Goal: Transaction & Acquisition: Purchase product/service

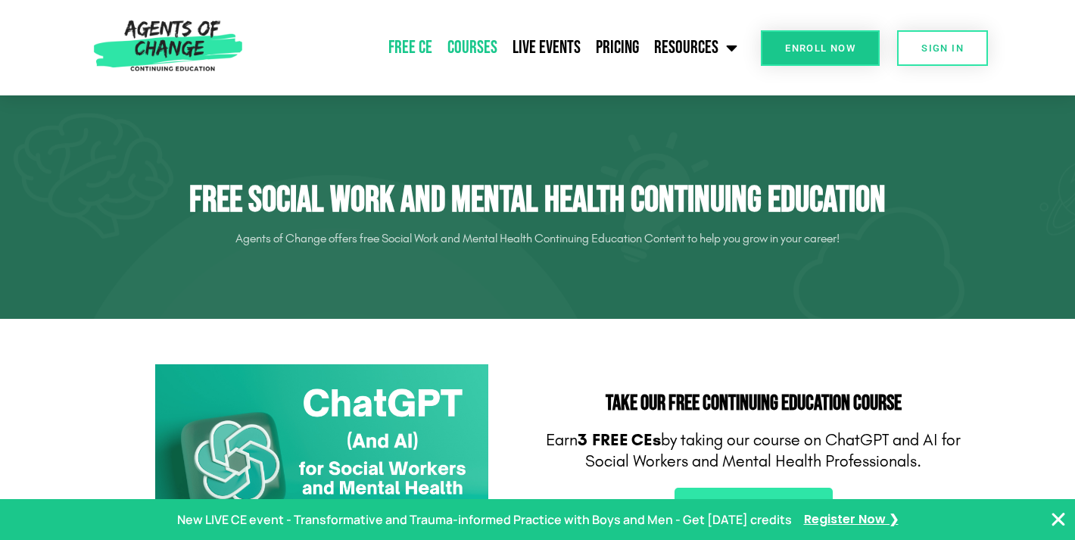
click at [465, 48] on link "Courses" at bounding box center [472, 48] width 65 height 38
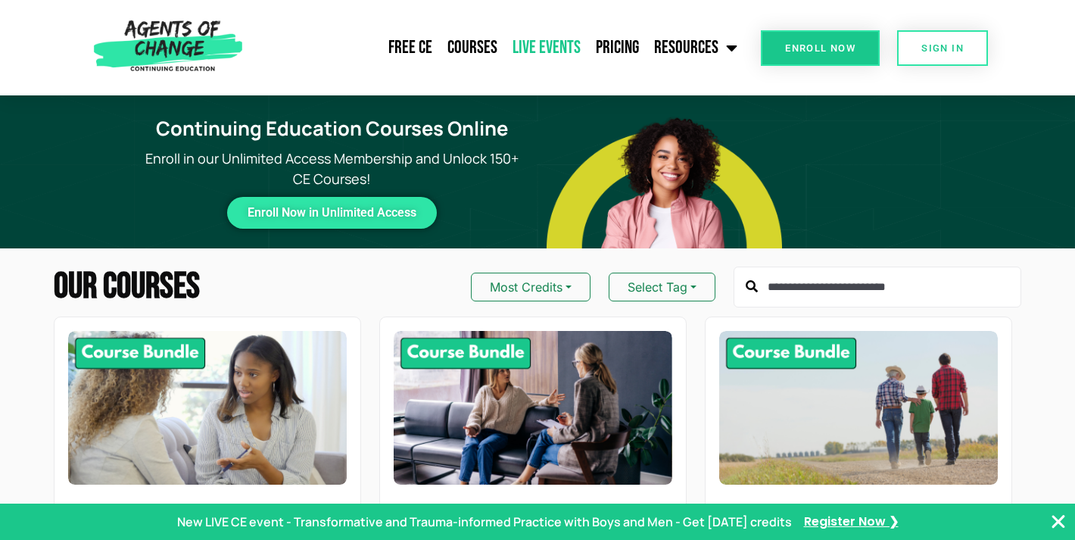
click at [541, 45] on link "Live Events" at bounding box center [546, 48] width 83 height 38
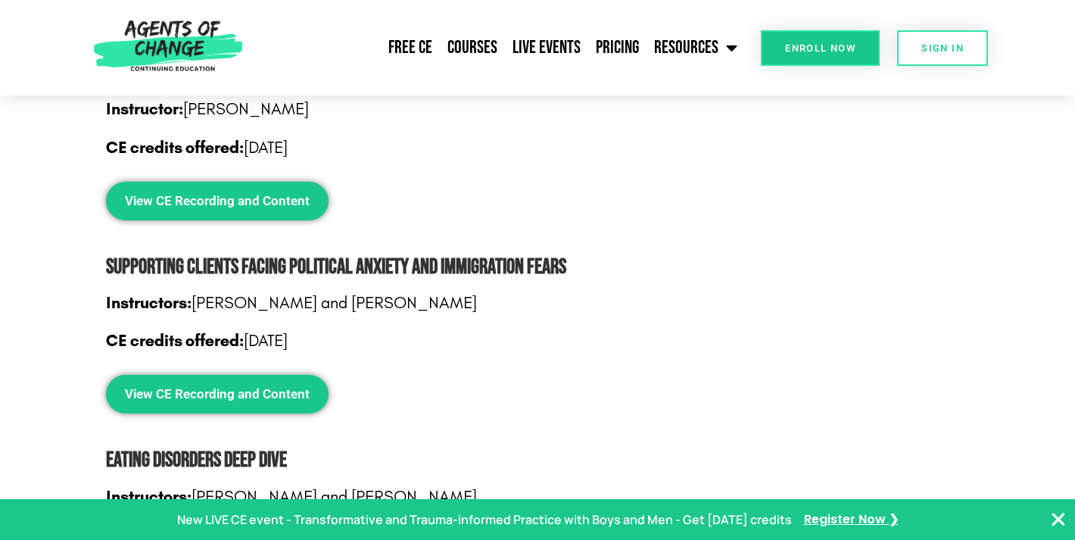
scroll to position [5002, 0]
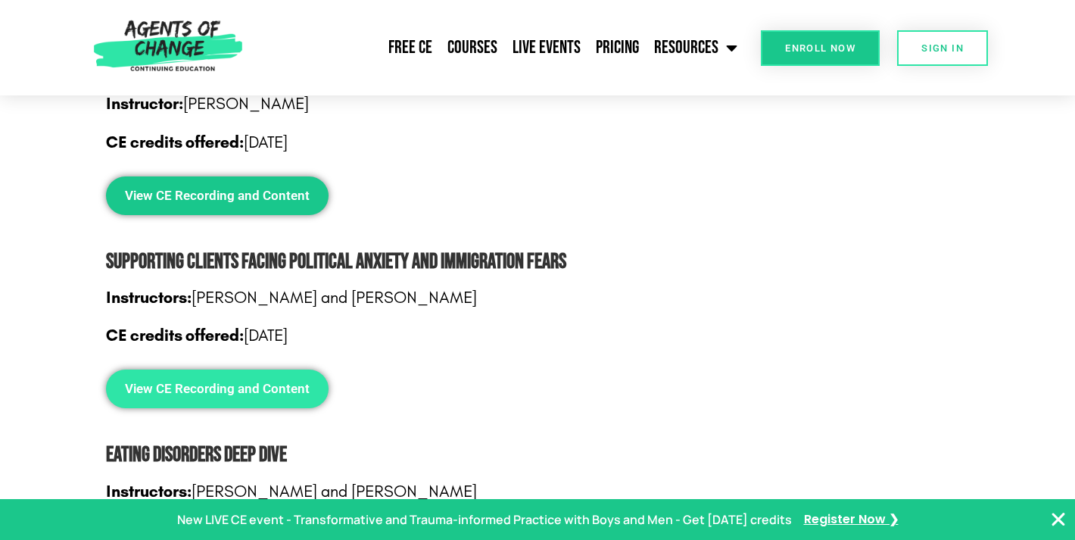
click at [243, 382] on span "View CE Recording and Content" at bounding box center [217, 388] width 185 height 13
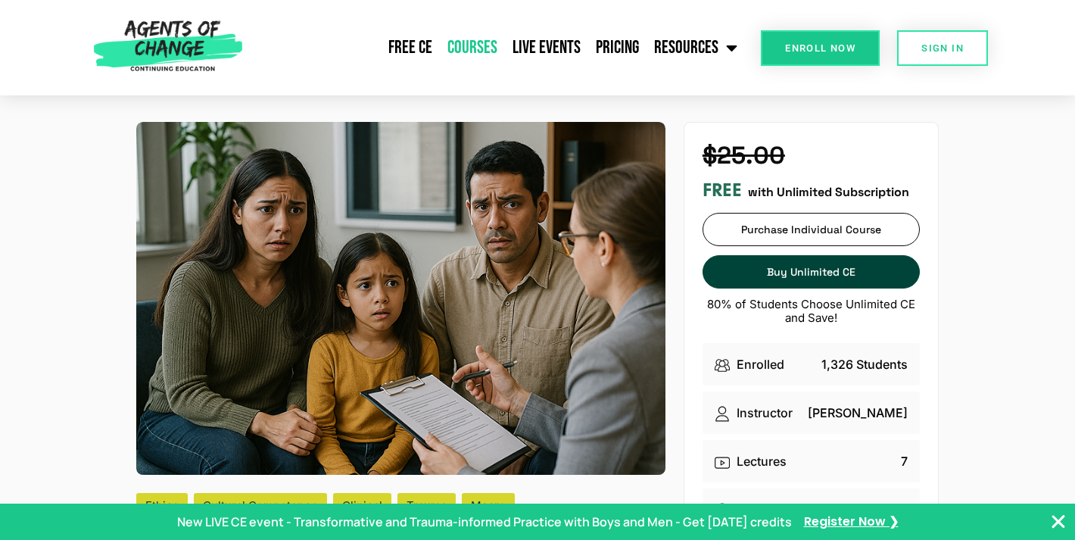
click at [472, 44] on link "Courses" at bounding box center [472, 48] width 65 height 38
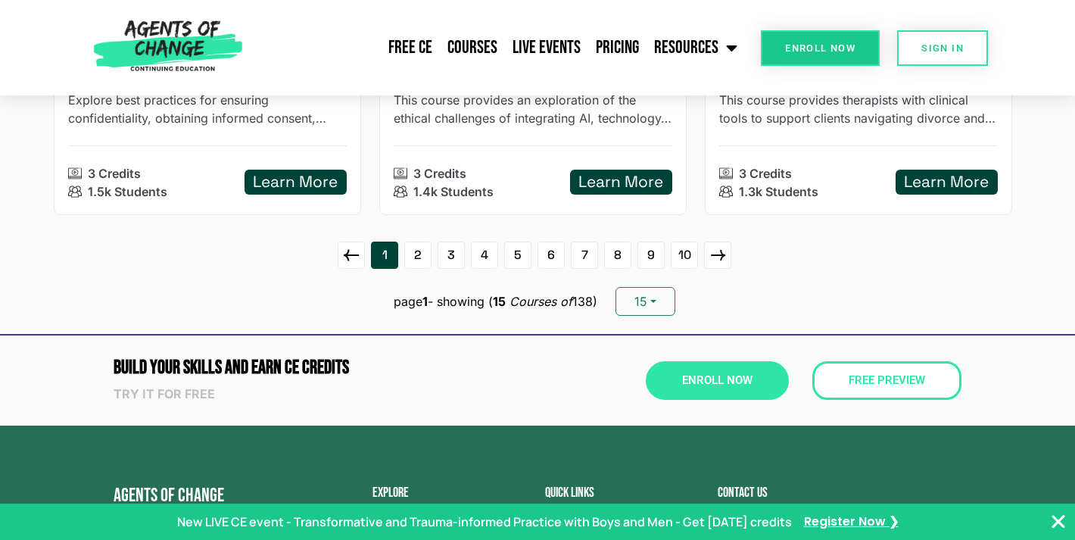
scroll to position [2256, 0]
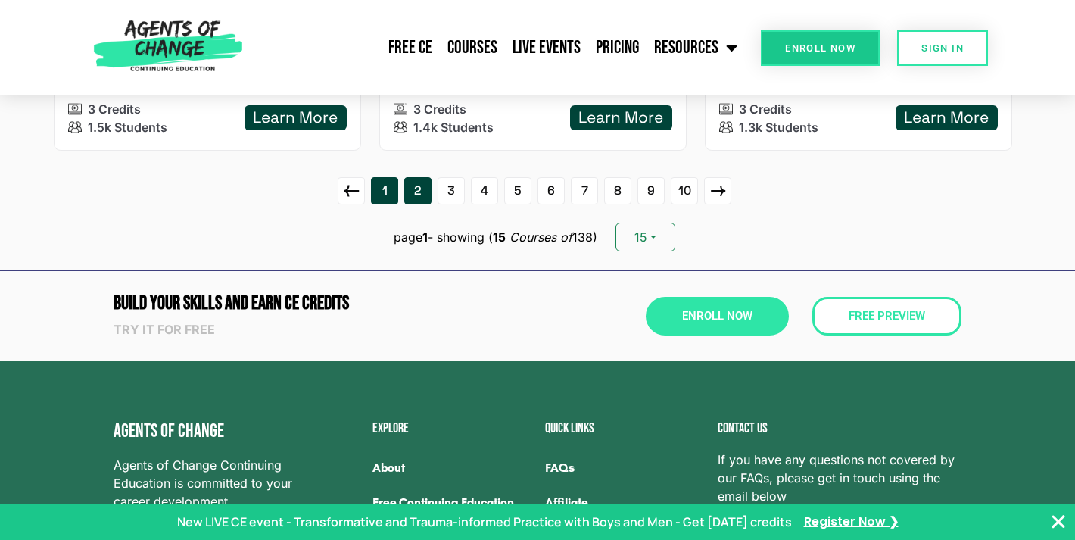
click at [410, 184] on link "2" at bounding box center [417, 190] width 27 height 27
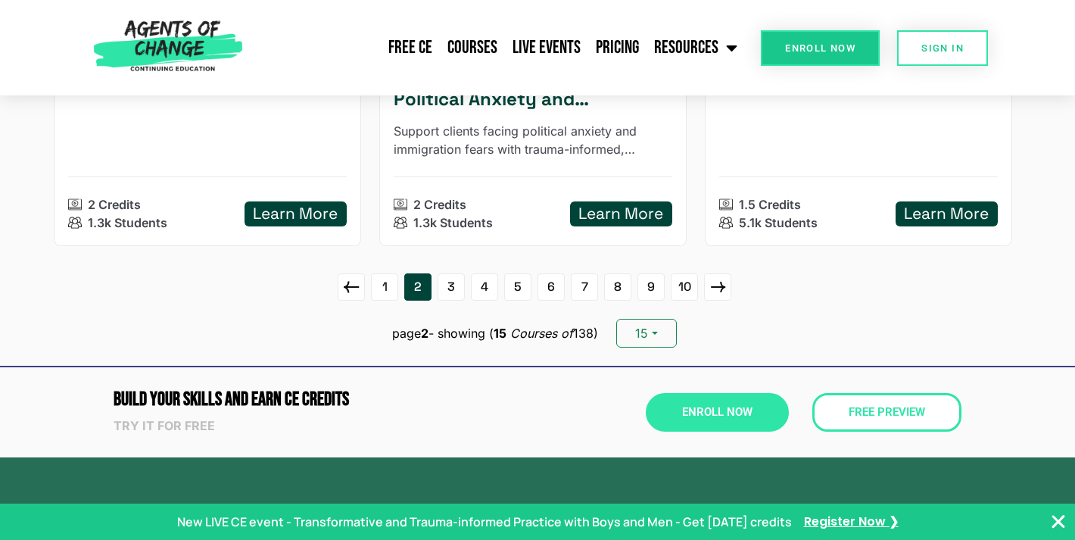
scroll to position [2218, 0]
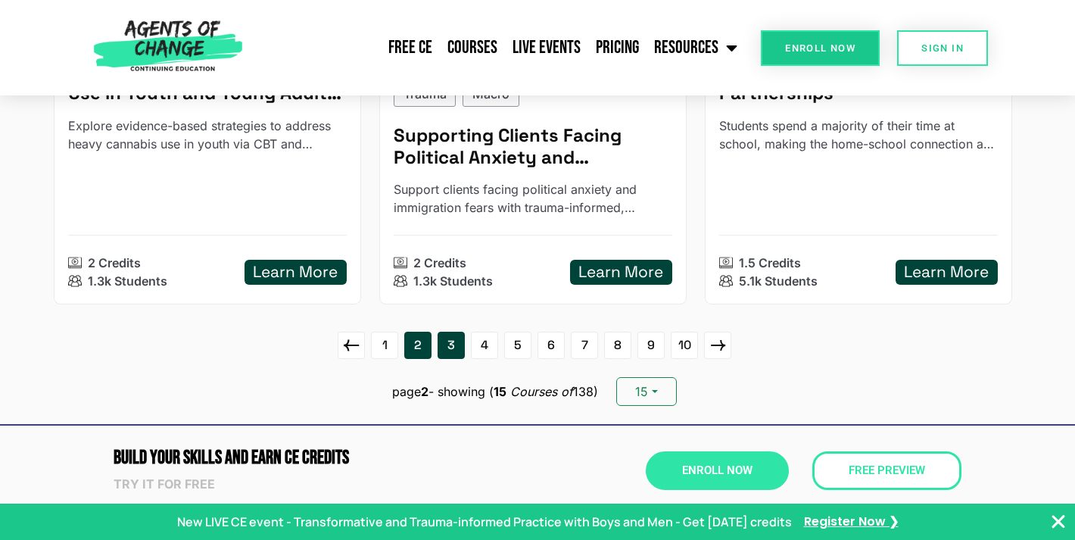
click at [446, 347] on link "3" at bounding box center [451, 345] width 27 height 27
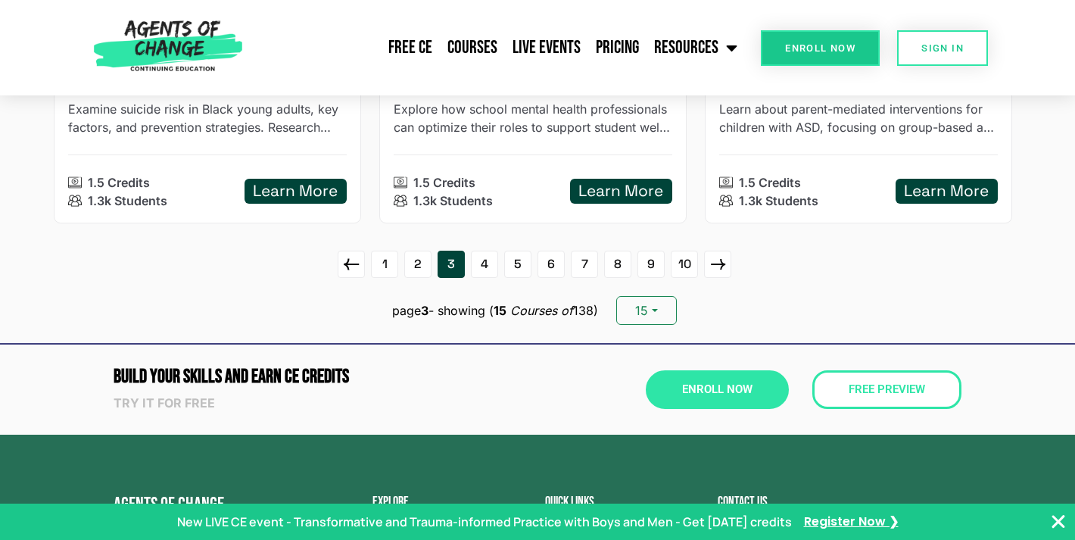
scroll to position [2246, 0]
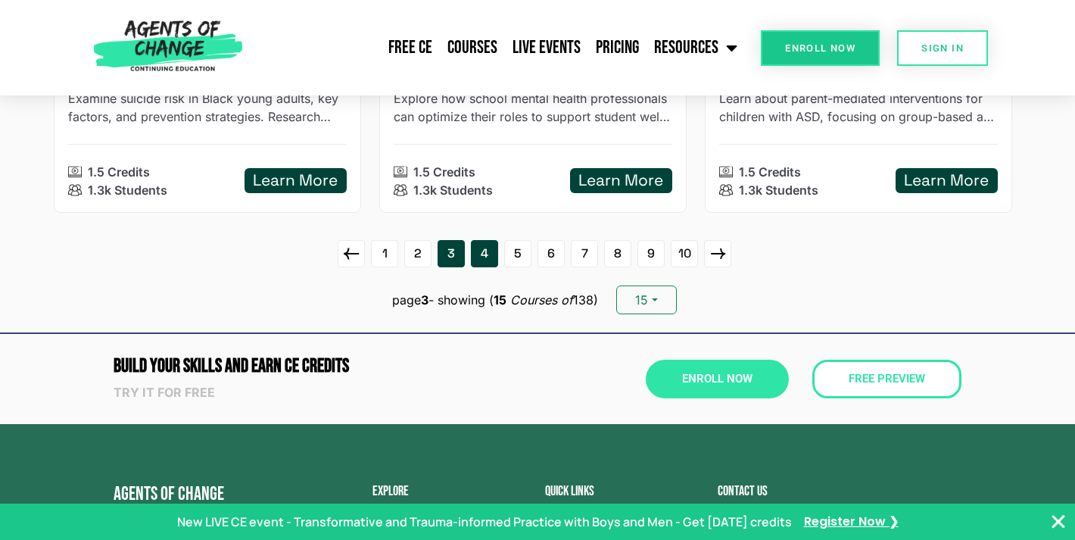
click at [483, 251] on link "4" at bounding box center [484, 253] width 27 height 27
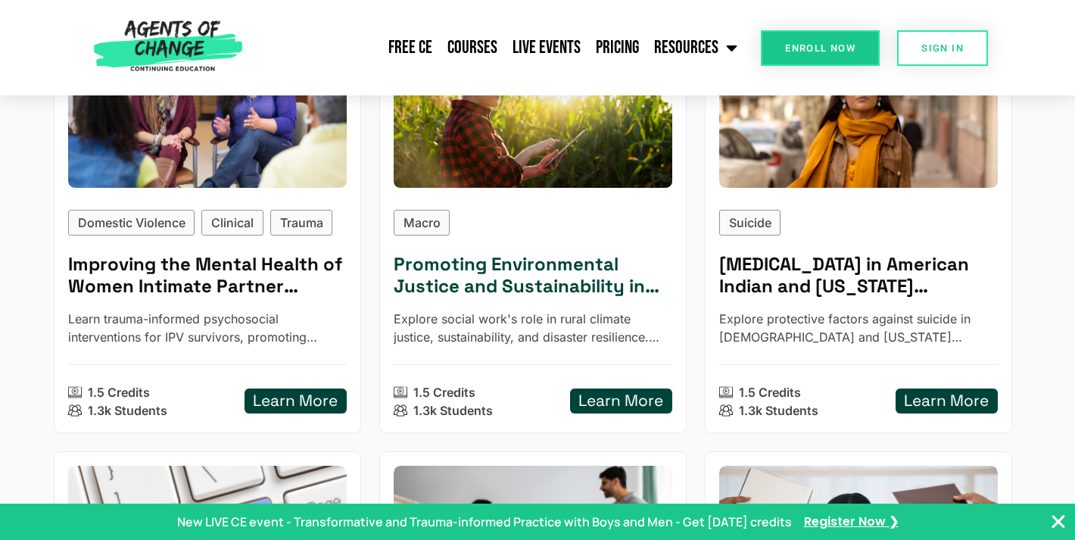
scroll to position [0, 0]
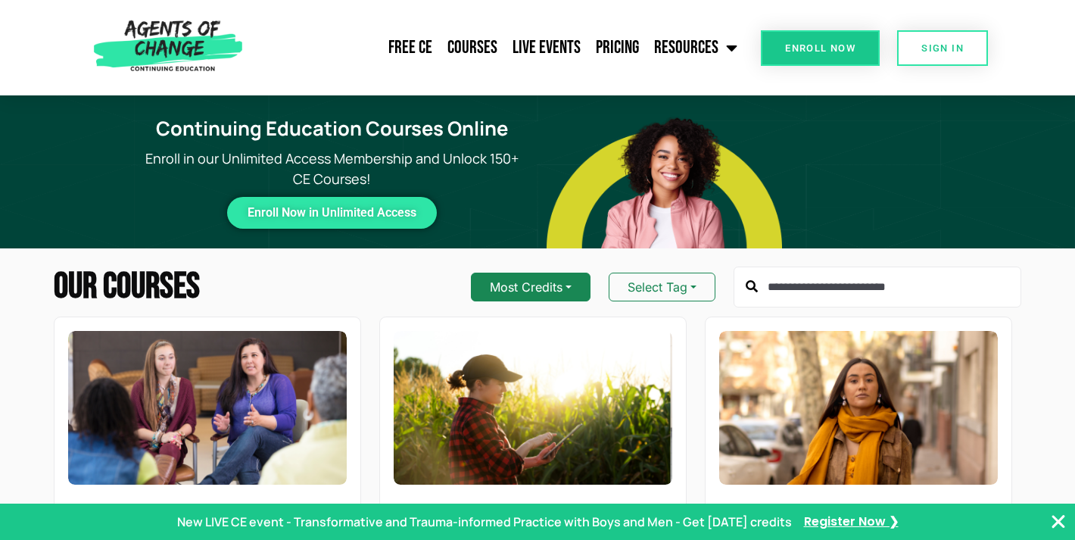
click at [563, 280] on button "Most Credits" at bounding box center [531, 287] width 120 height 29
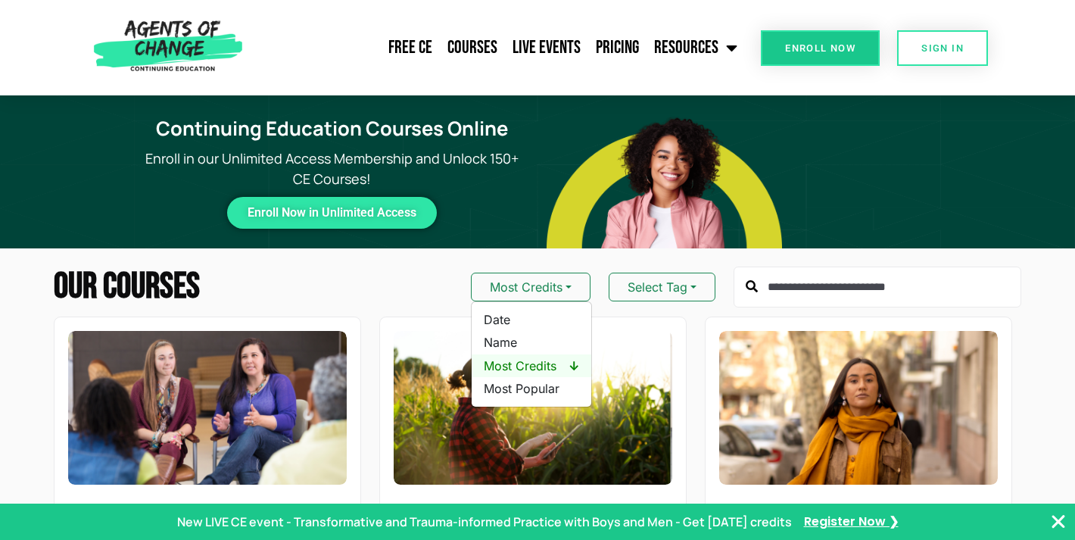
click at [547, 360] on span "Most Credits ↓" at bounding box center [531, 365] width 95 height 17
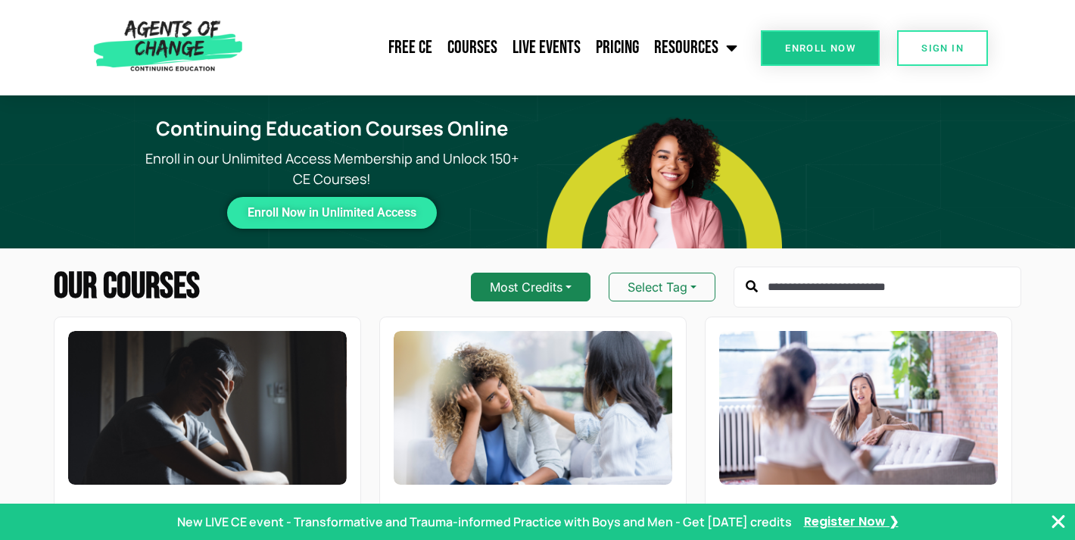
click at [568, 283] on button "Most Credits" at bounding box center [531, 287] width 120 height 29
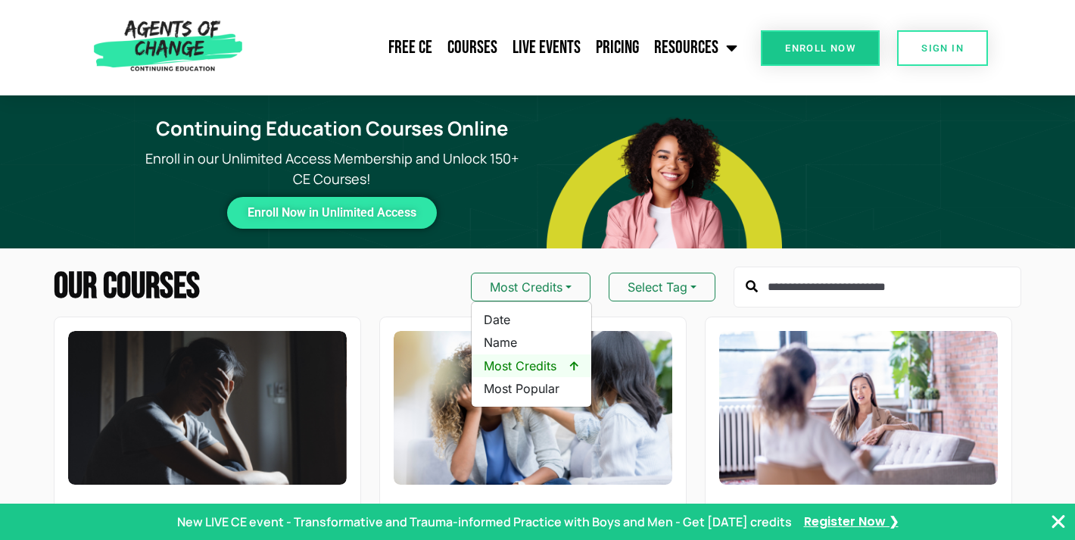
click at [563, 357] on link "Most Credits ↑" at bounding box center [532, 365] width 120 height 23
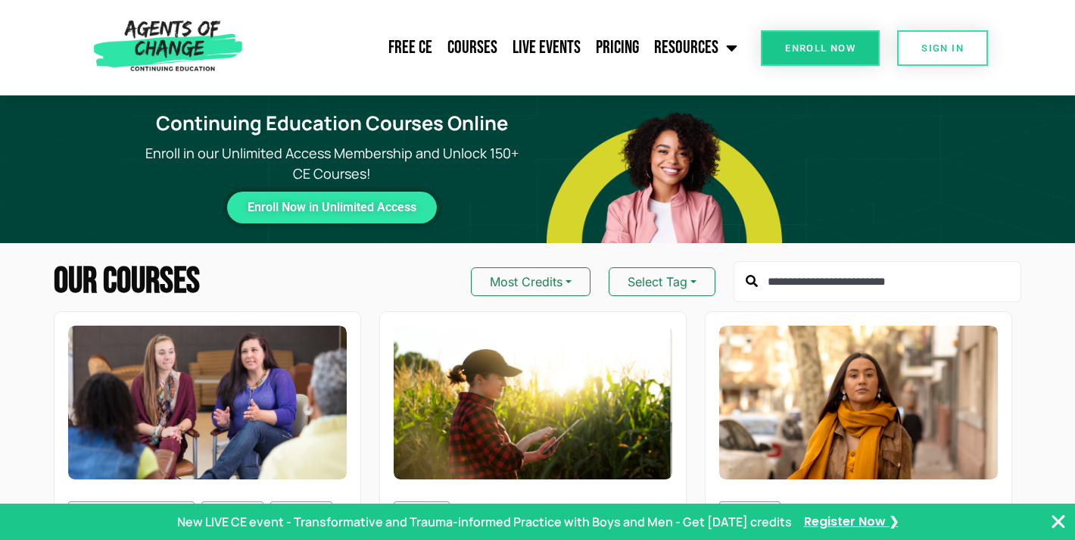
scroll to position [10, 0]
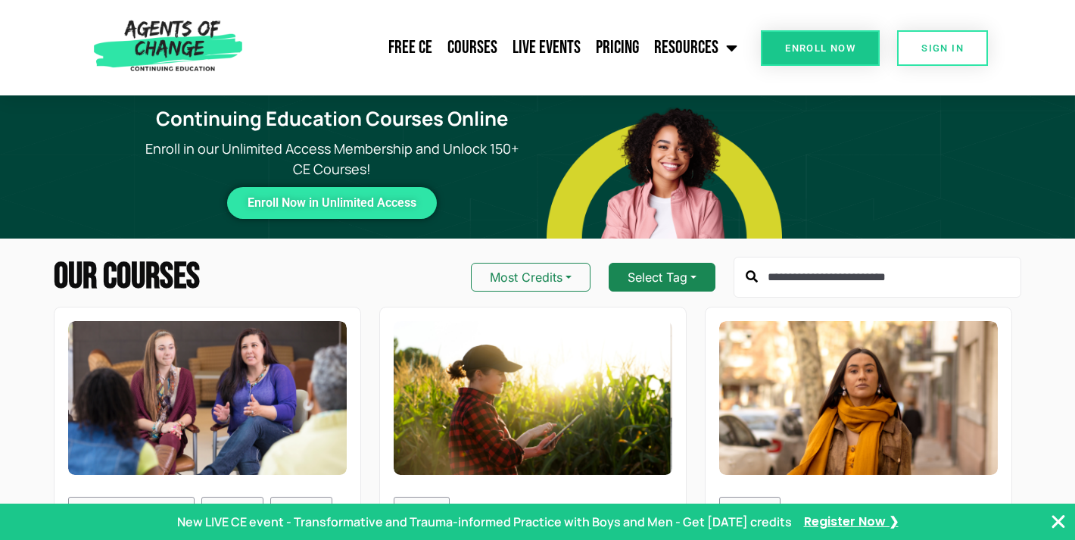
click at [669, 279] on button "Select Tag" at bounding box center [662, 277] width 107 height 29
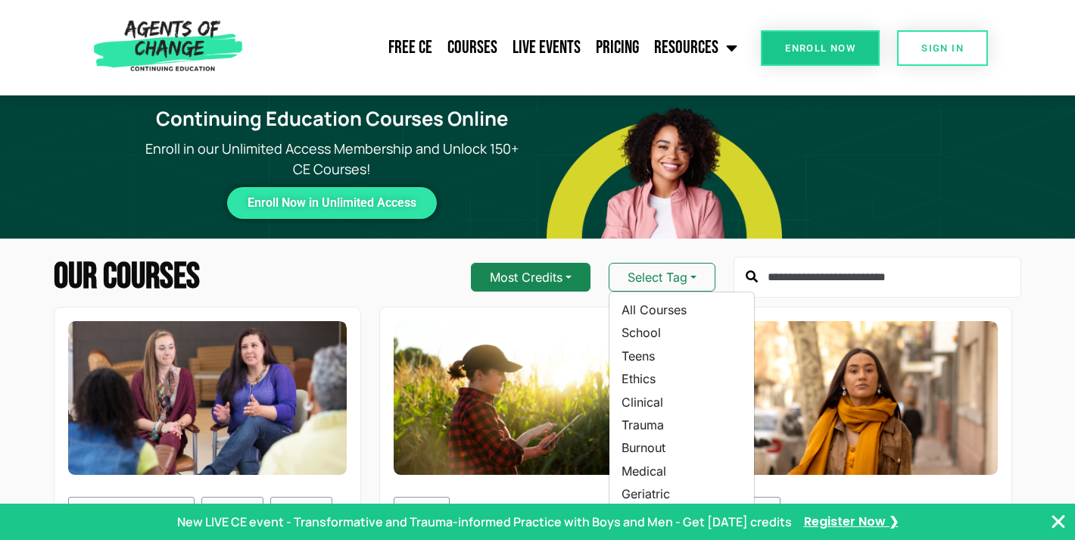
click at [549, 271] on button "Most Credits" at bounding box center [531, 277] width 120 height 29
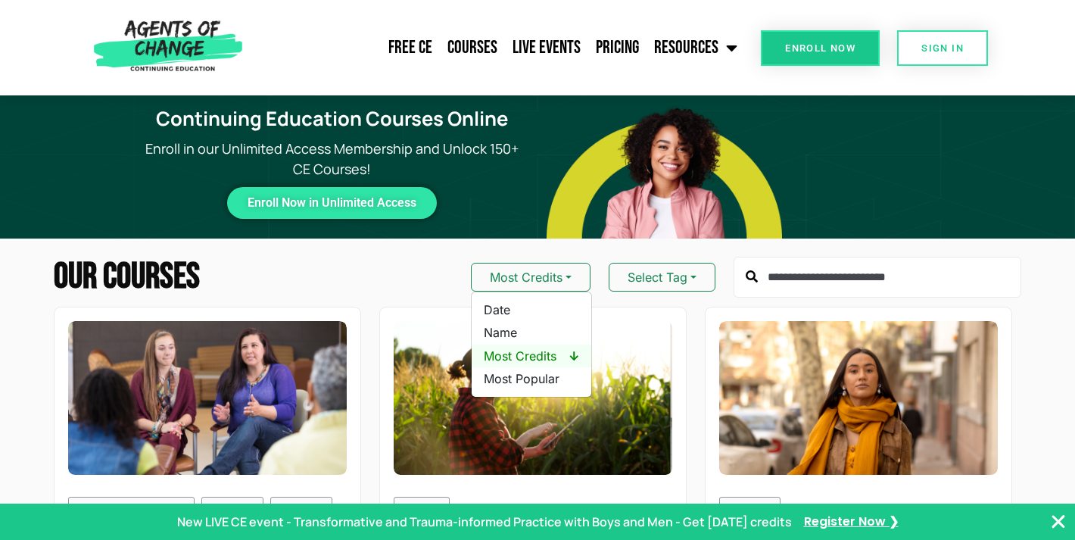
click at [544, 354] on span "Most Credits ↓" at bounding box center [531, 356] width 95 height 17
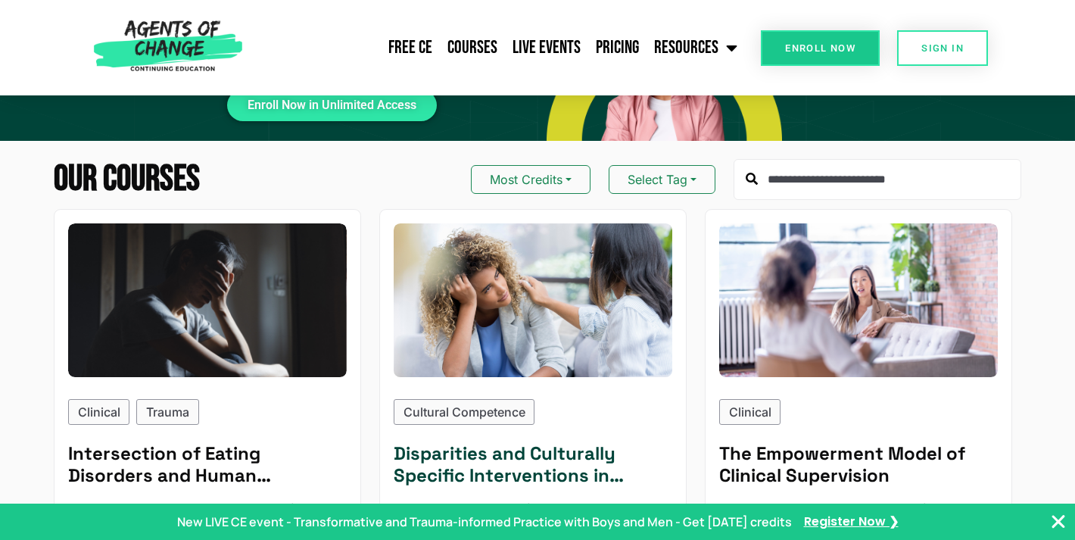
scroll to position [48, 0]
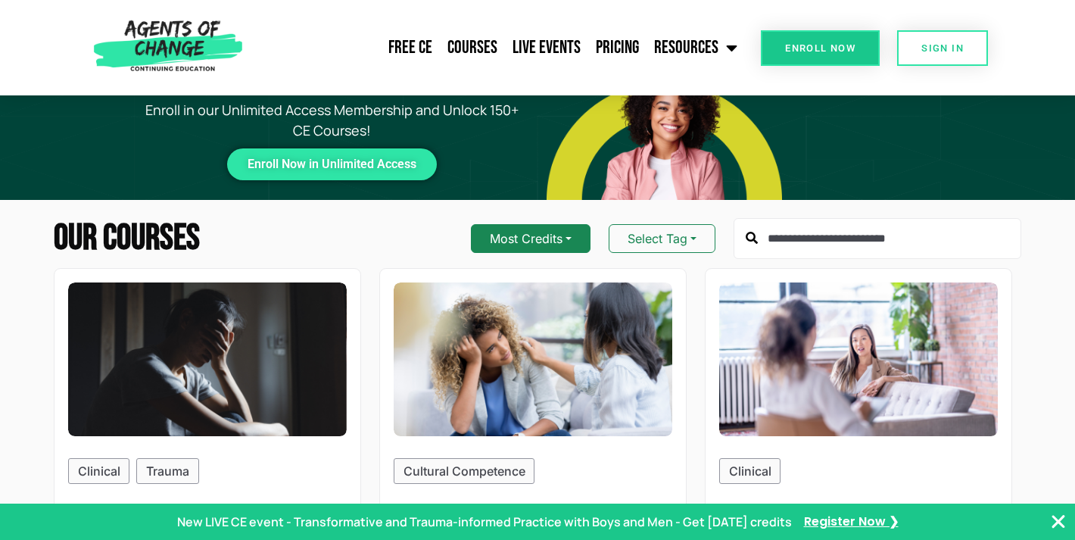
click at [535, 234] on button "Most Credits" at bounding box center [531, 238] width 120 height 29
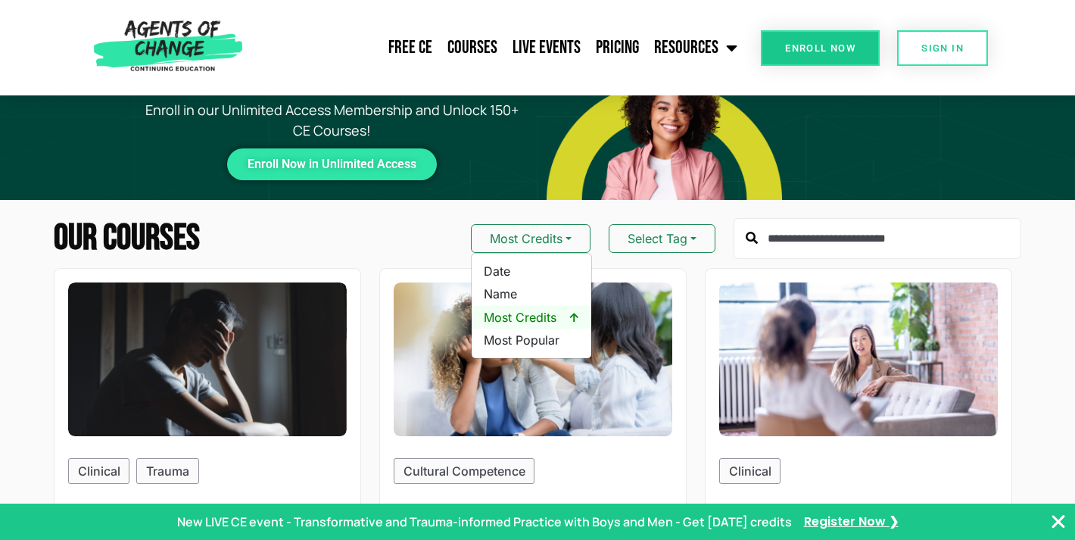
click at [534, 313] on span "Most Credits ↑" at bounding box center [531, 317] width 95 height 17
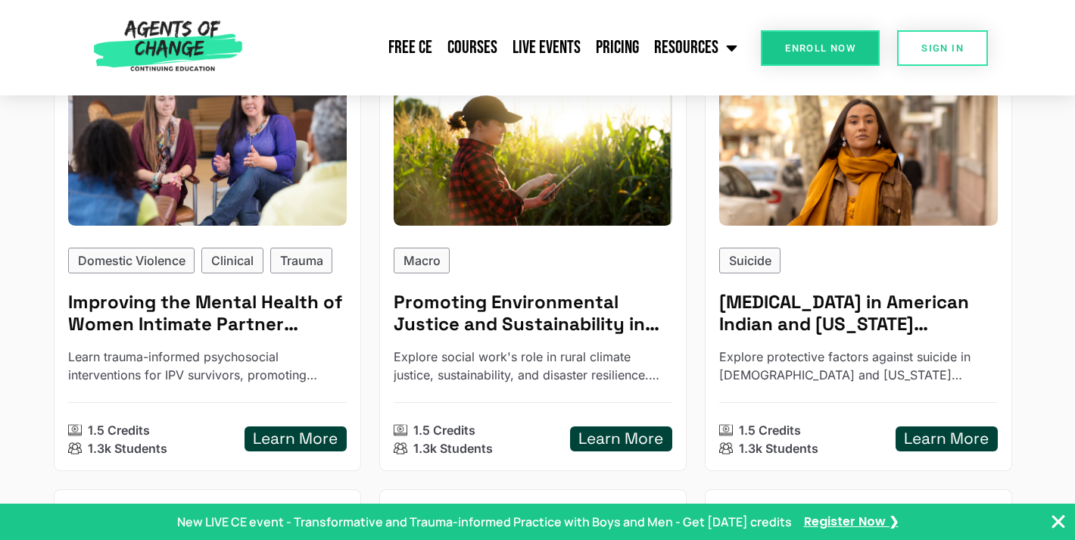
scroll to position [0, 0]
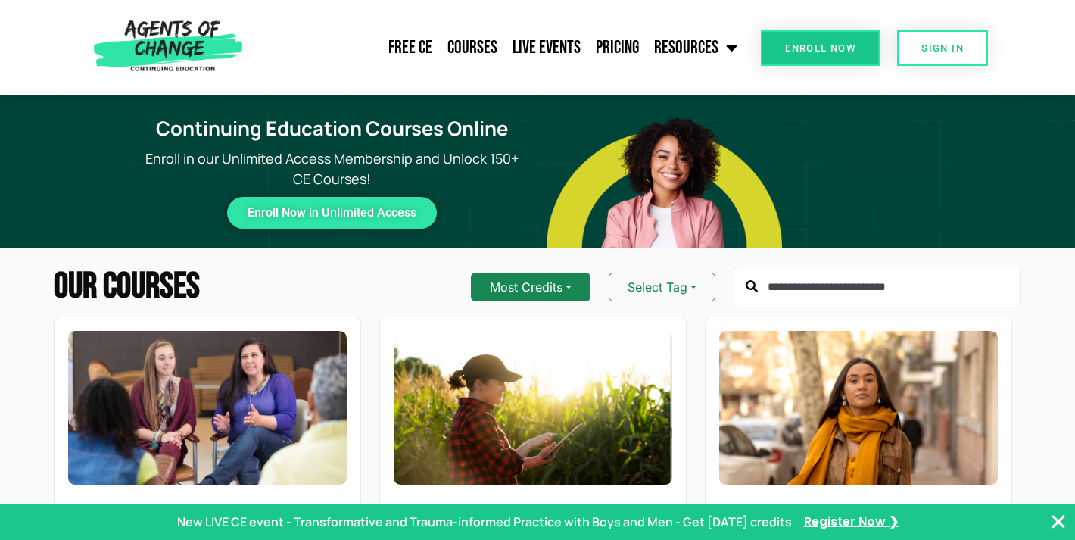
click at [524, 289] on button "Most Credits" at bounding box center [531, 287] width 120 height 29
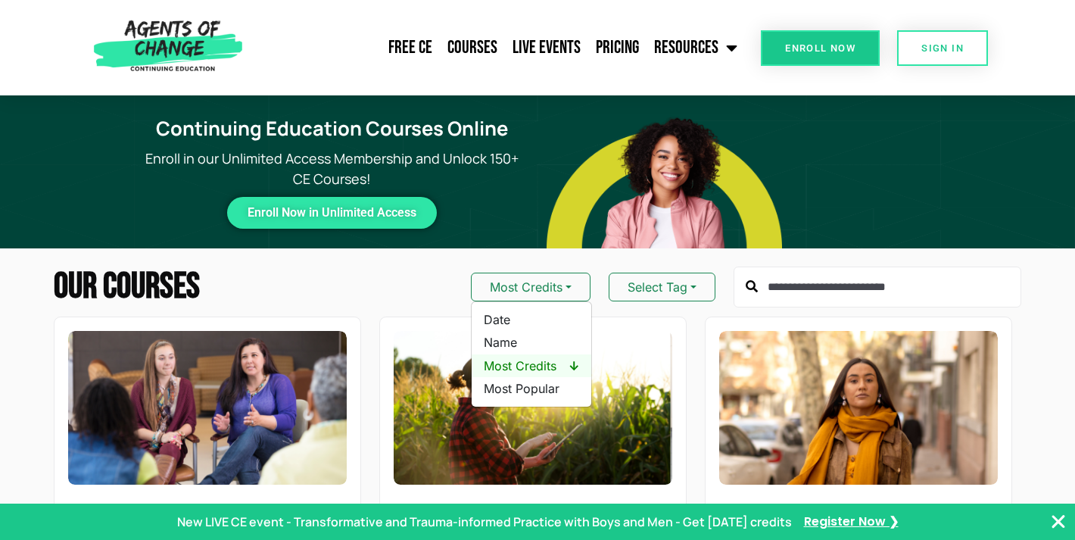
click at [529, 360] on span "Most Credits ↓" at bounding box center [531, 365] width 95 height 17
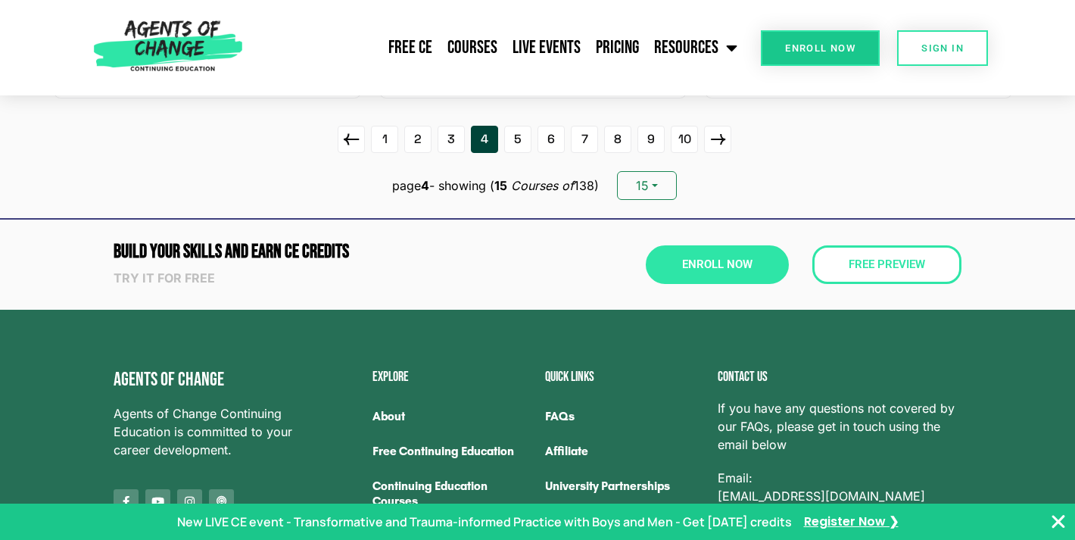
scroll to position [2365, 0]
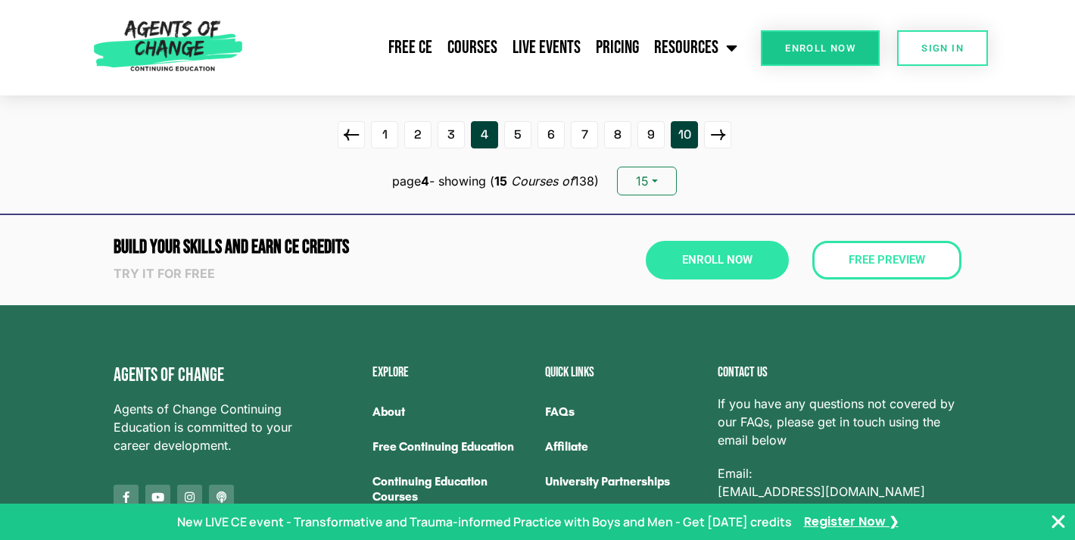
click at [684, 134] on link "10" at bounding box center [684, 134] width 27 height 27
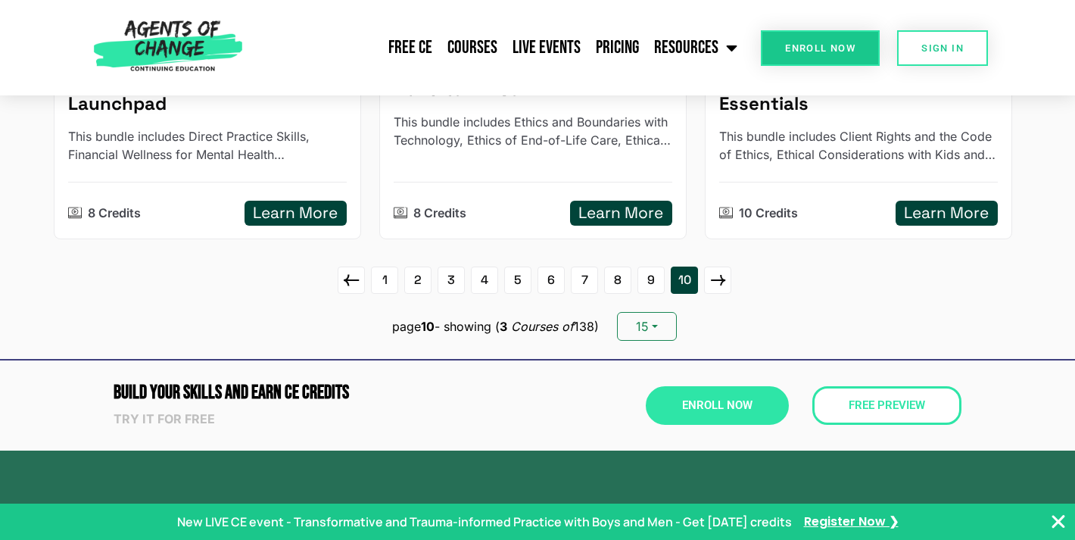
scroll to position [480, 0]
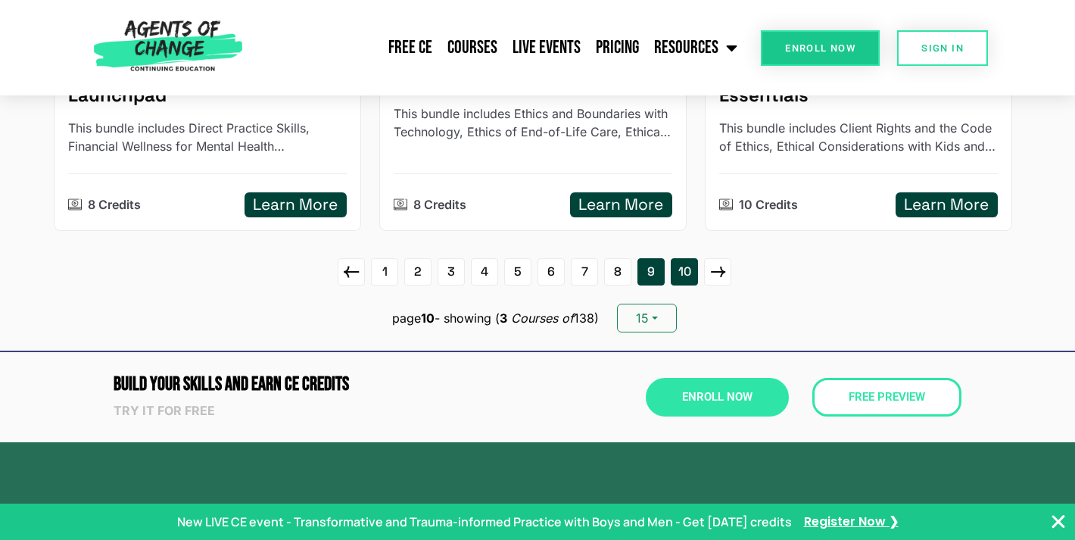
click at [650, 275] on link "9" at bounding box center [651, 271] width 27 height 27
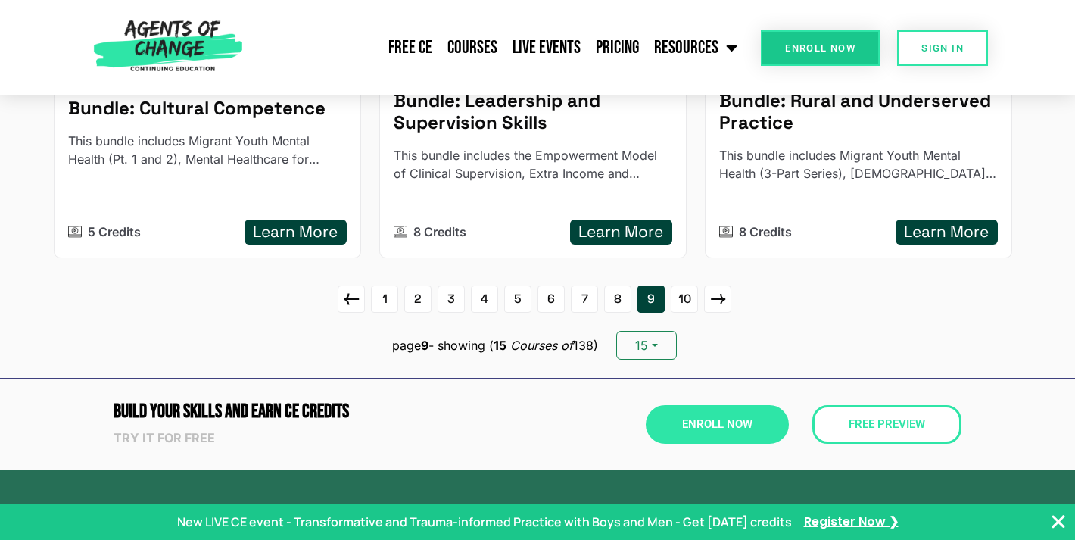
scroll to position [2149, 0]
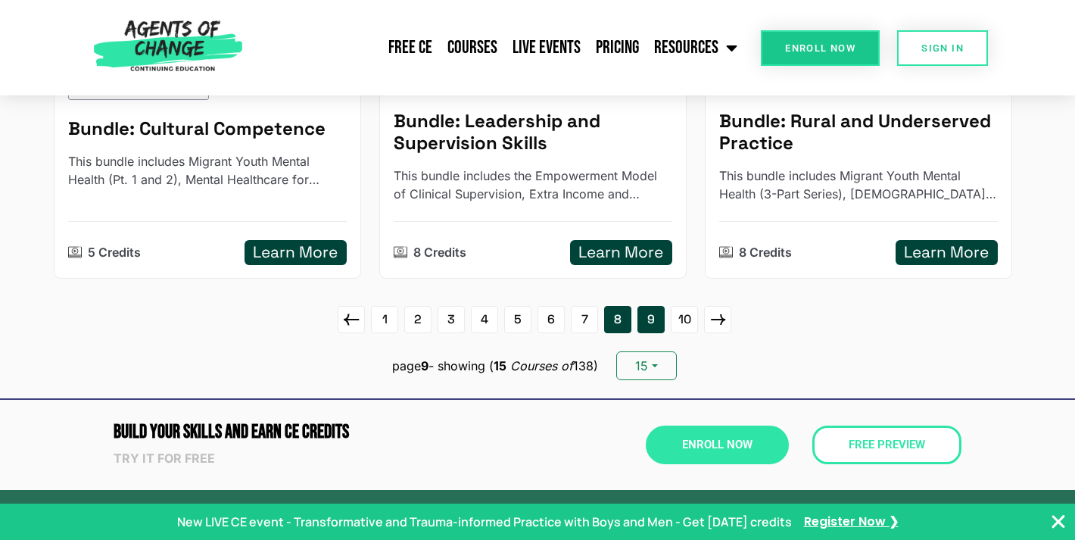
click at [614, 316] on link "8" at bounding box center [617, 319] width 27 height 27
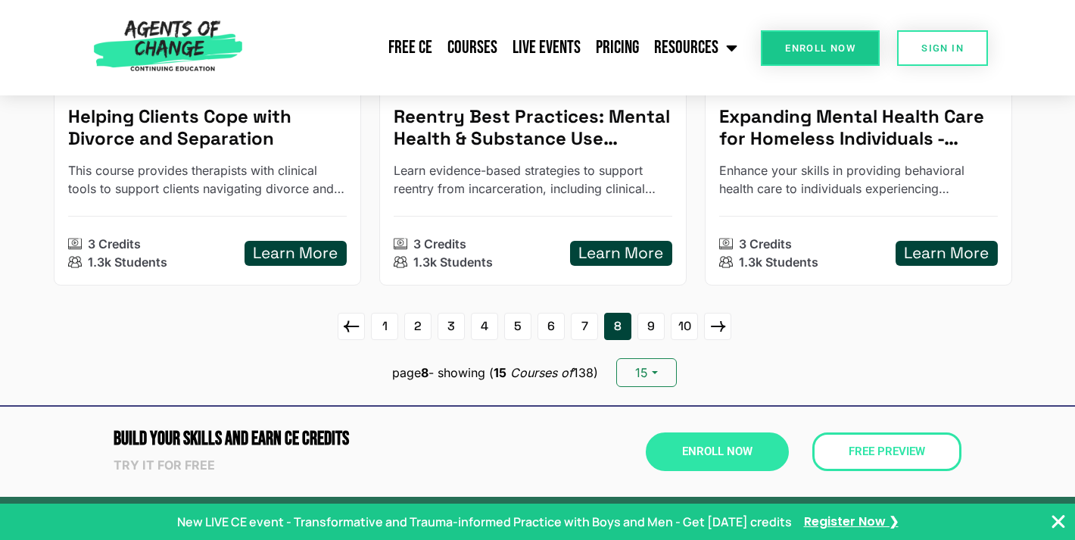
scroll to position [2293, 0]
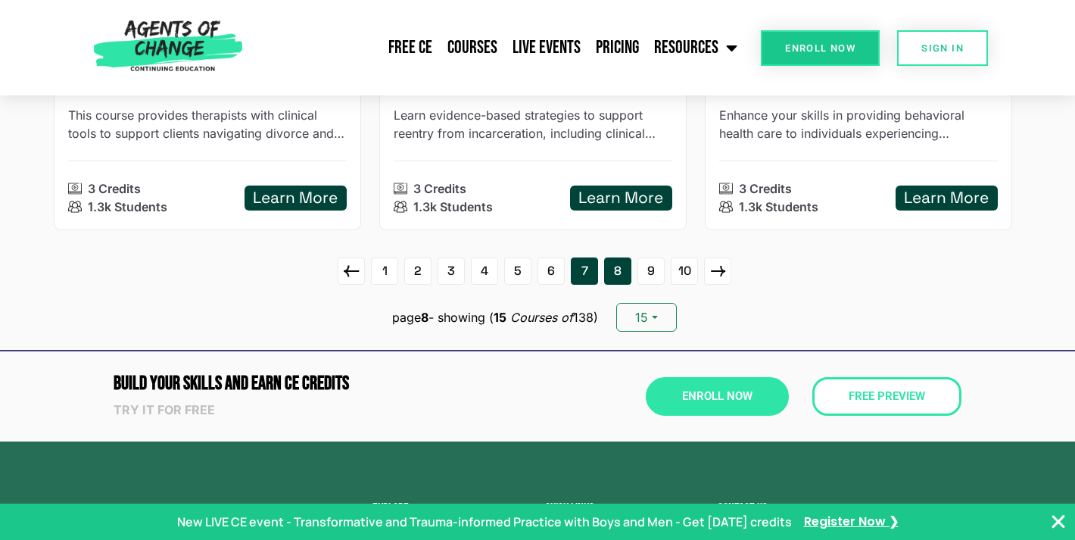
click at [587, 267] on link "7" at bounding box center [584, 270] width 27 height 27
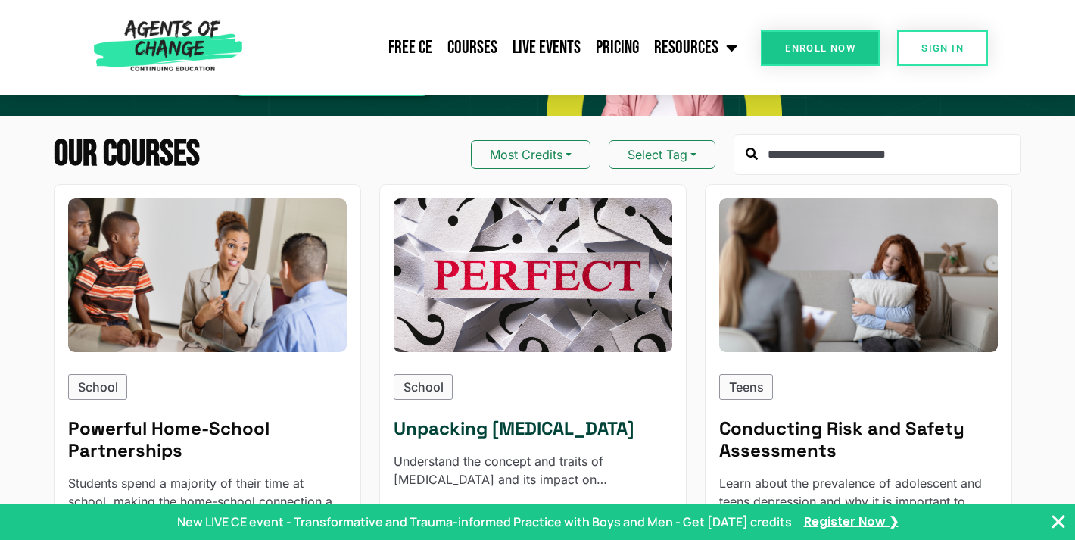
scroll to position [0, 0]
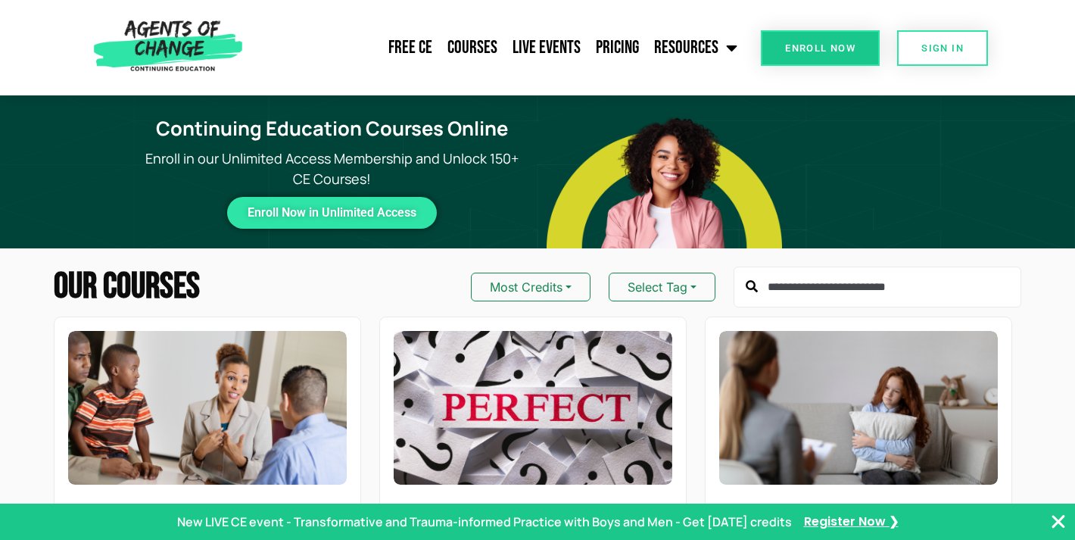
click at [764, 286] on input "text" at bounding box center [878, 287] width 288 height 41
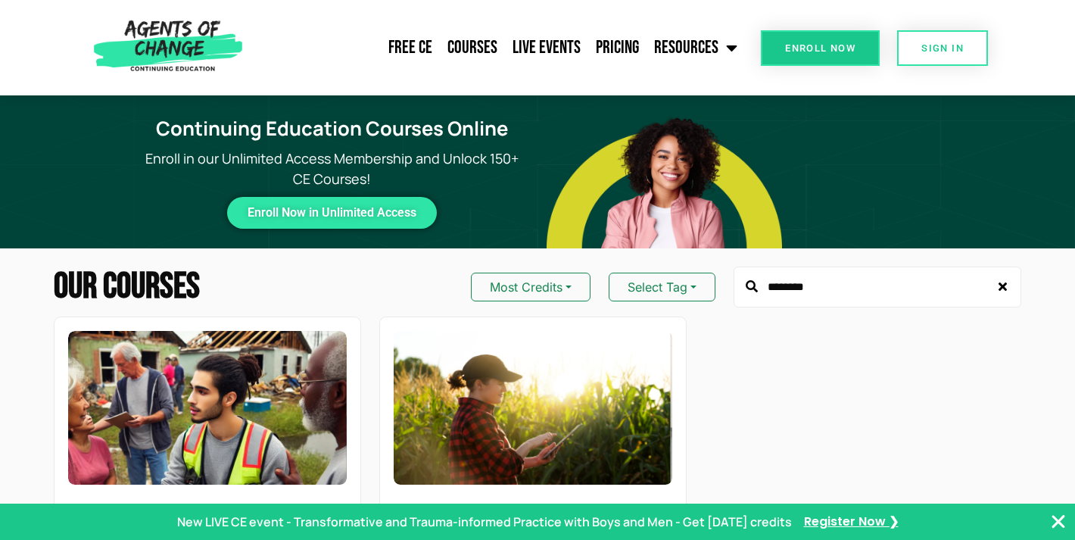
type input "********"
click at [793, 348] on div "Trauma Burnout Disaster Assistance Research - Reading Based This course explore…" at bounding box center [529, 523] width 986 height 414
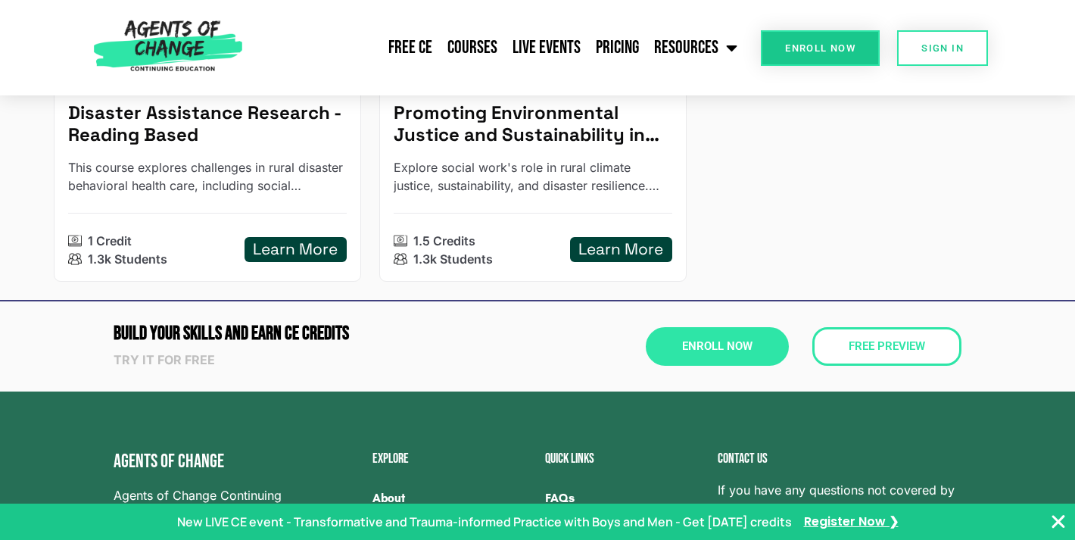
scroll to position [233, 0]
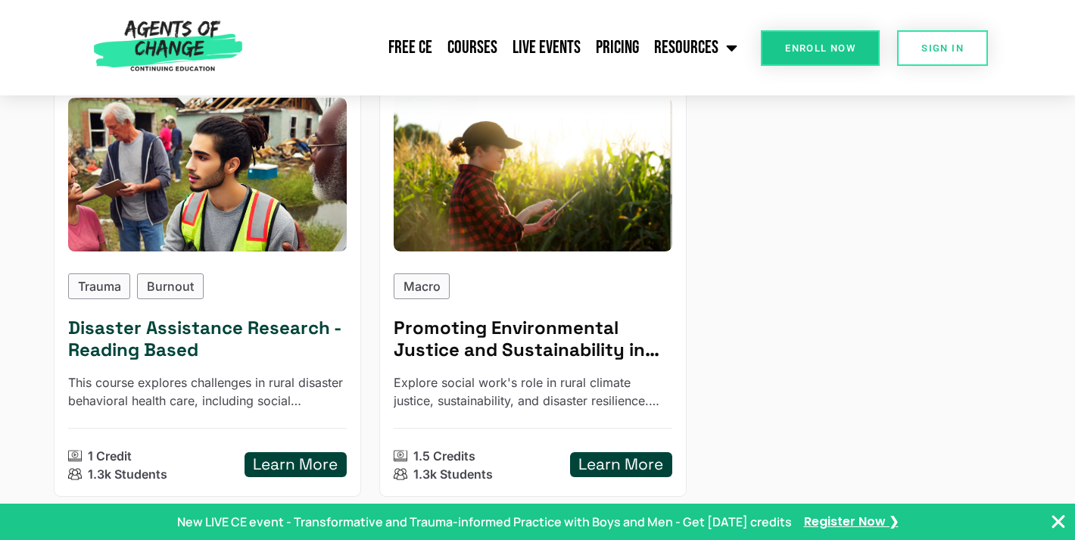
click at [286, 460] on h5 "Learn More" at bounding box center [295, 464] width 85 height 19
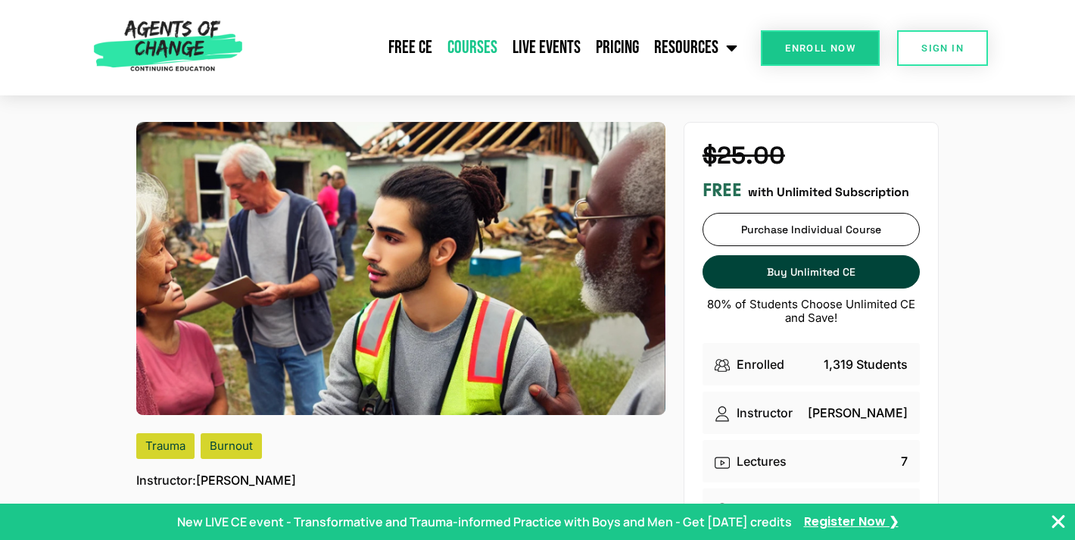
click at [475, 42] on link "Courses" at bounding box center [472, 48] width 65 height 38
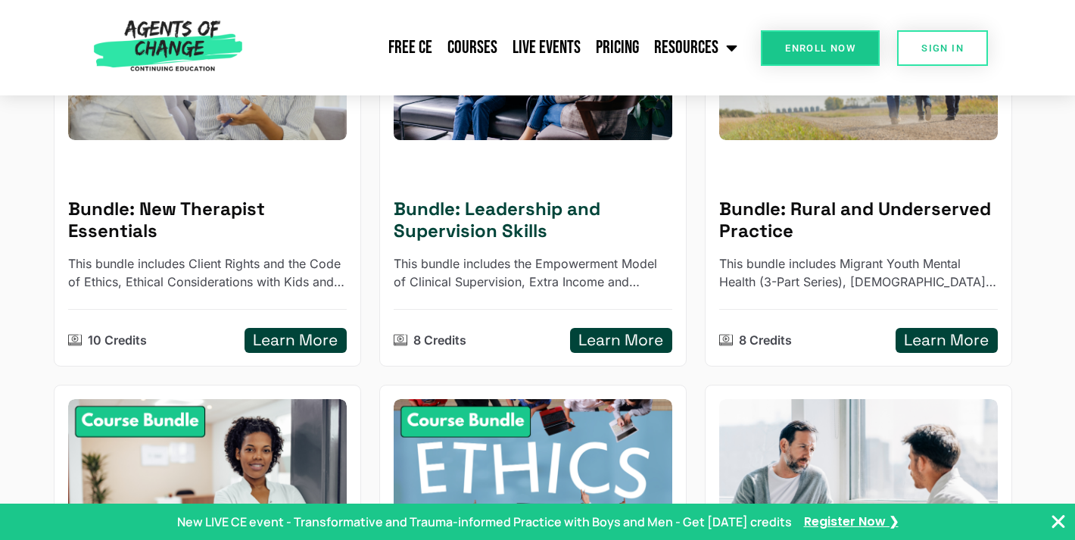
scroll to position [346, 0]
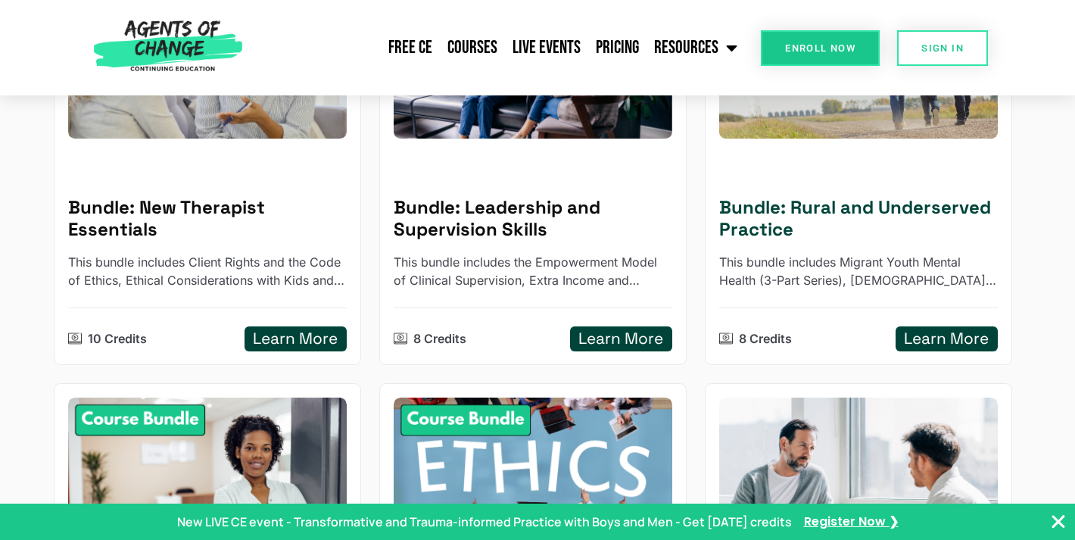
click at [843, 206] on h5 "Bundle: Rural and Underserved Practice" at bounding box center [858, 219] width 279 height 44
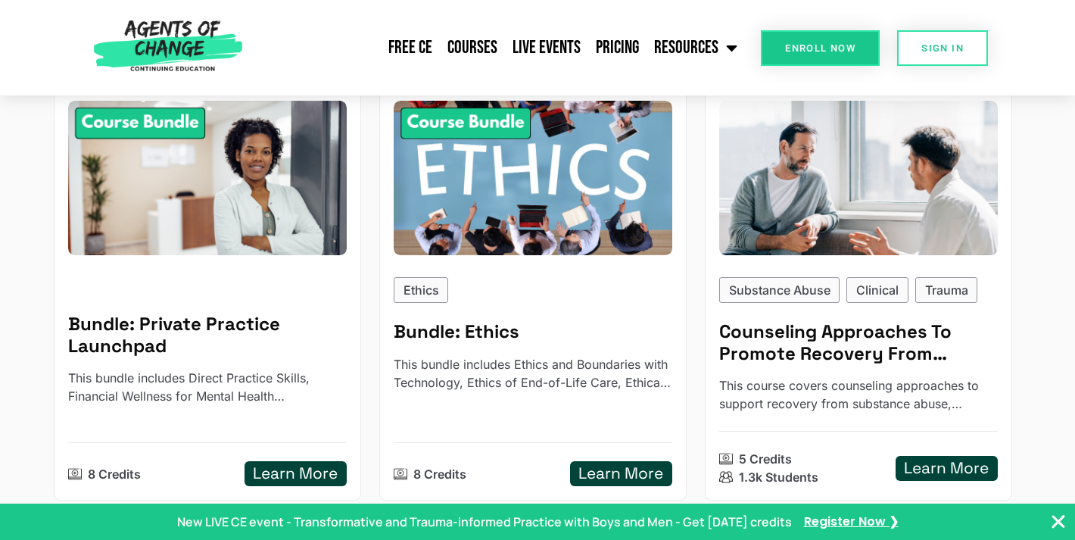
scroll to position [642, 0]
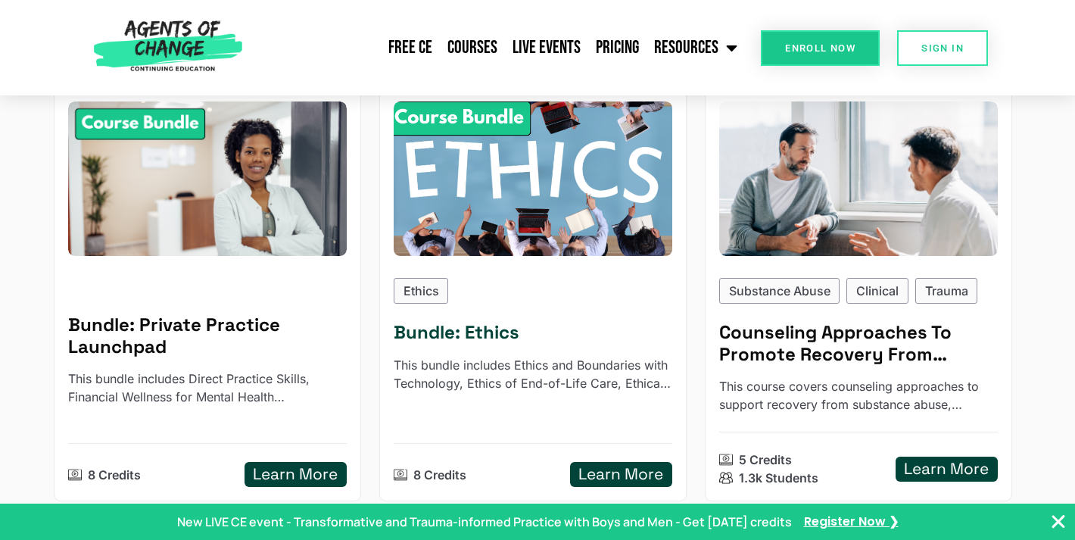
click at [485, 332] on h5 "Bundle: Ethics" at bounding box center [533, 333] width 279 height 22
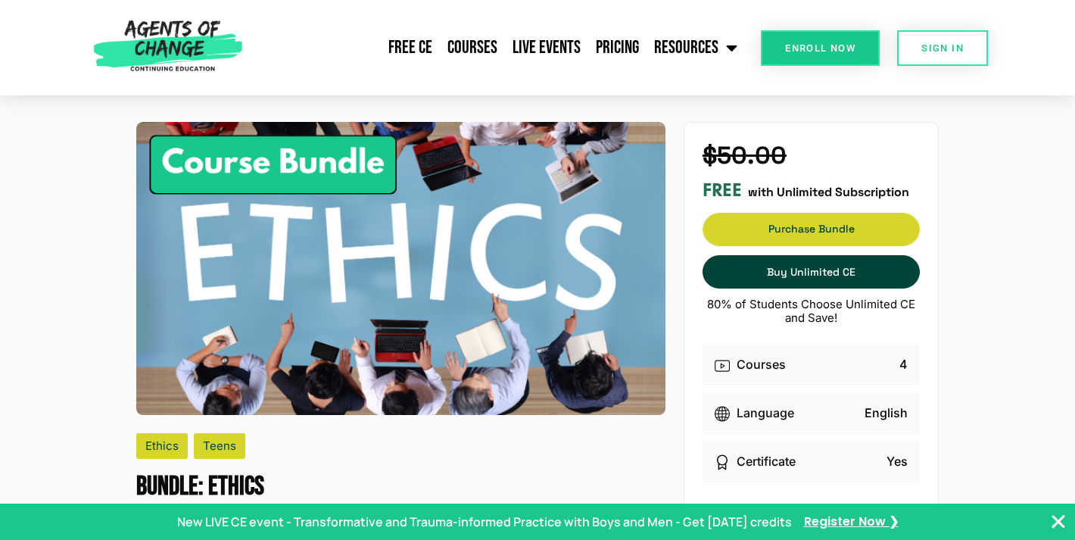
click at [779, 231] on span "Purchase Bundle" at bounding box center [811, 229] width 217 height 11
